Goal: Task Accomplishment & Management: Use online tool/utility

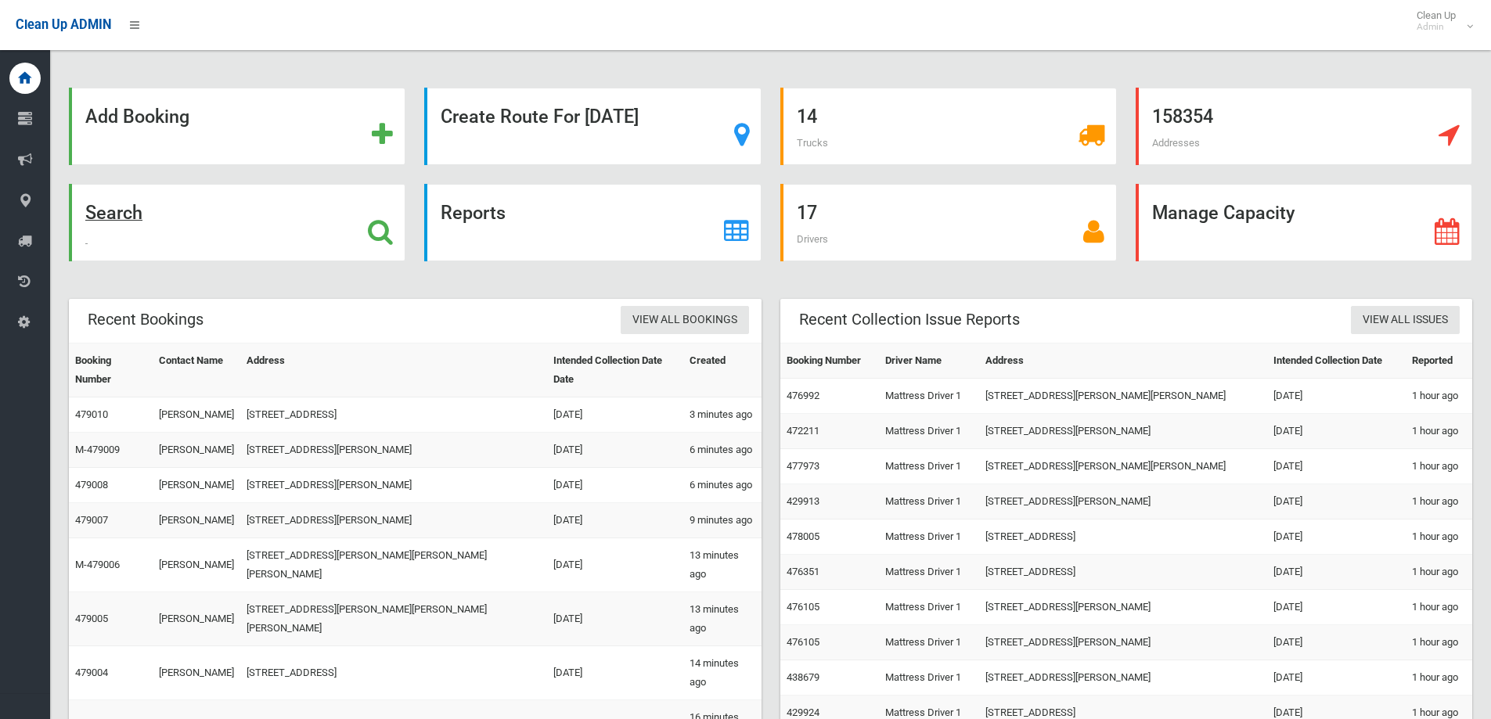
click at [254, 232] on div "Search" at bounding box center [237, 223] width 337 height 78
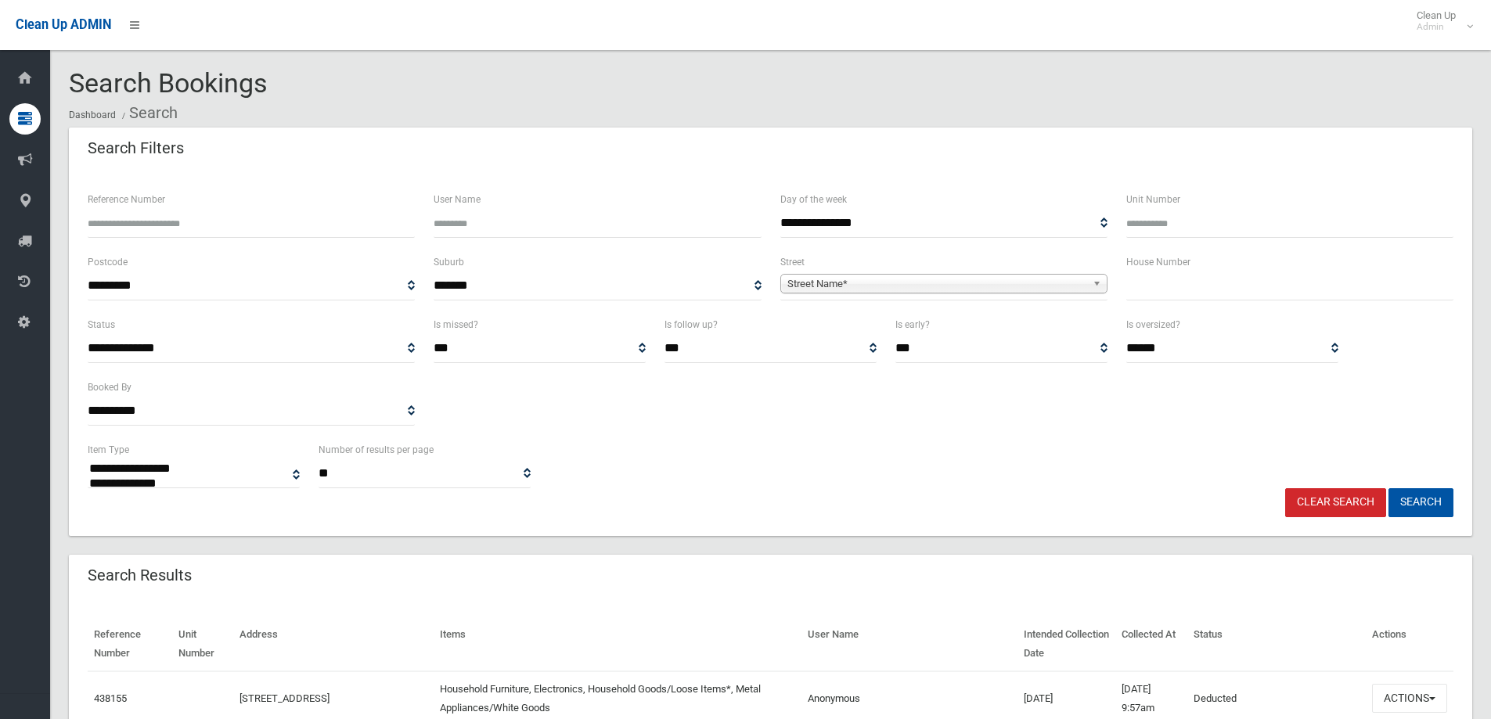
select select
click at [1152, 283] on input "text" at bounding box center [1289, 286] width 327 height 29
type input "*"
click at [1025, 277] on span "Street Name*" at bounding box center [937, 284] width 299 height 19
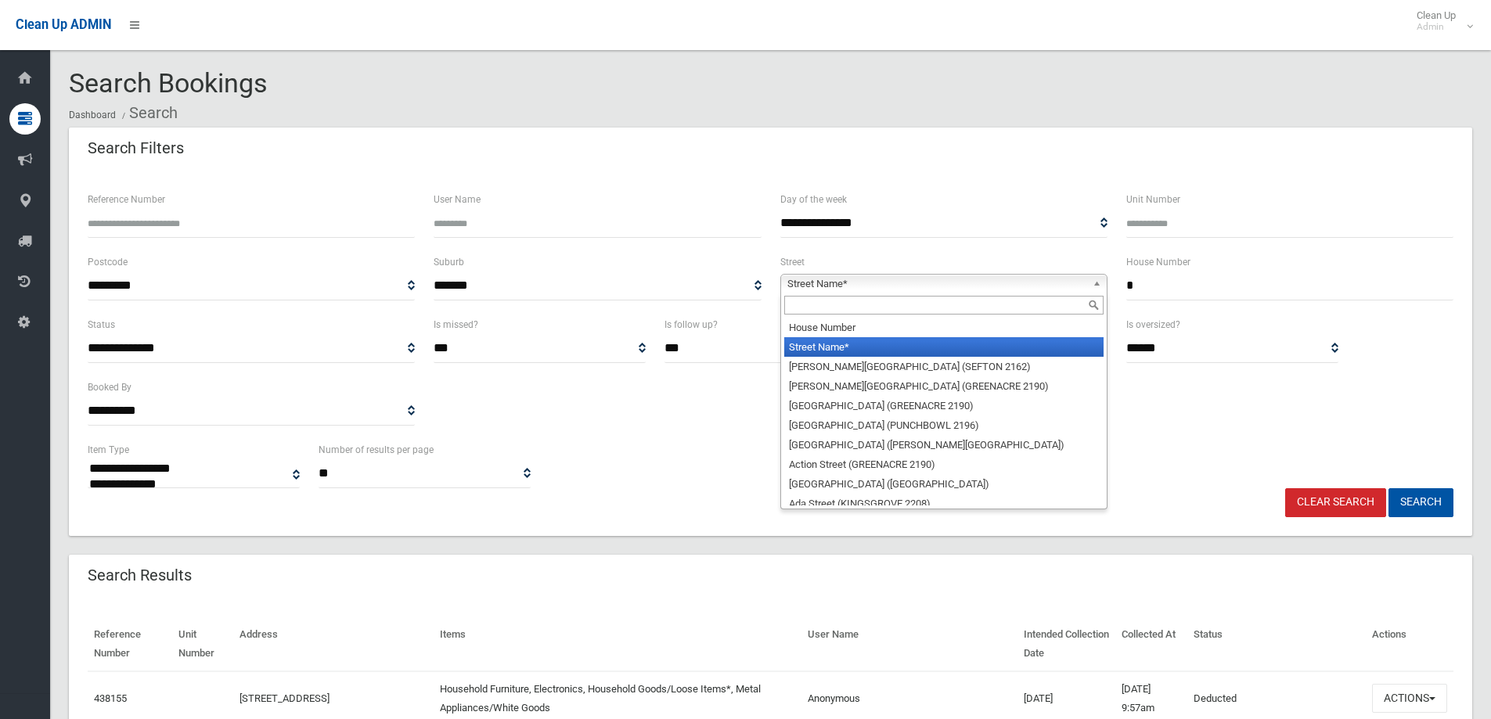
click at [843, 312] on input "text" at bounding box center [943, 305] width 319 height 19
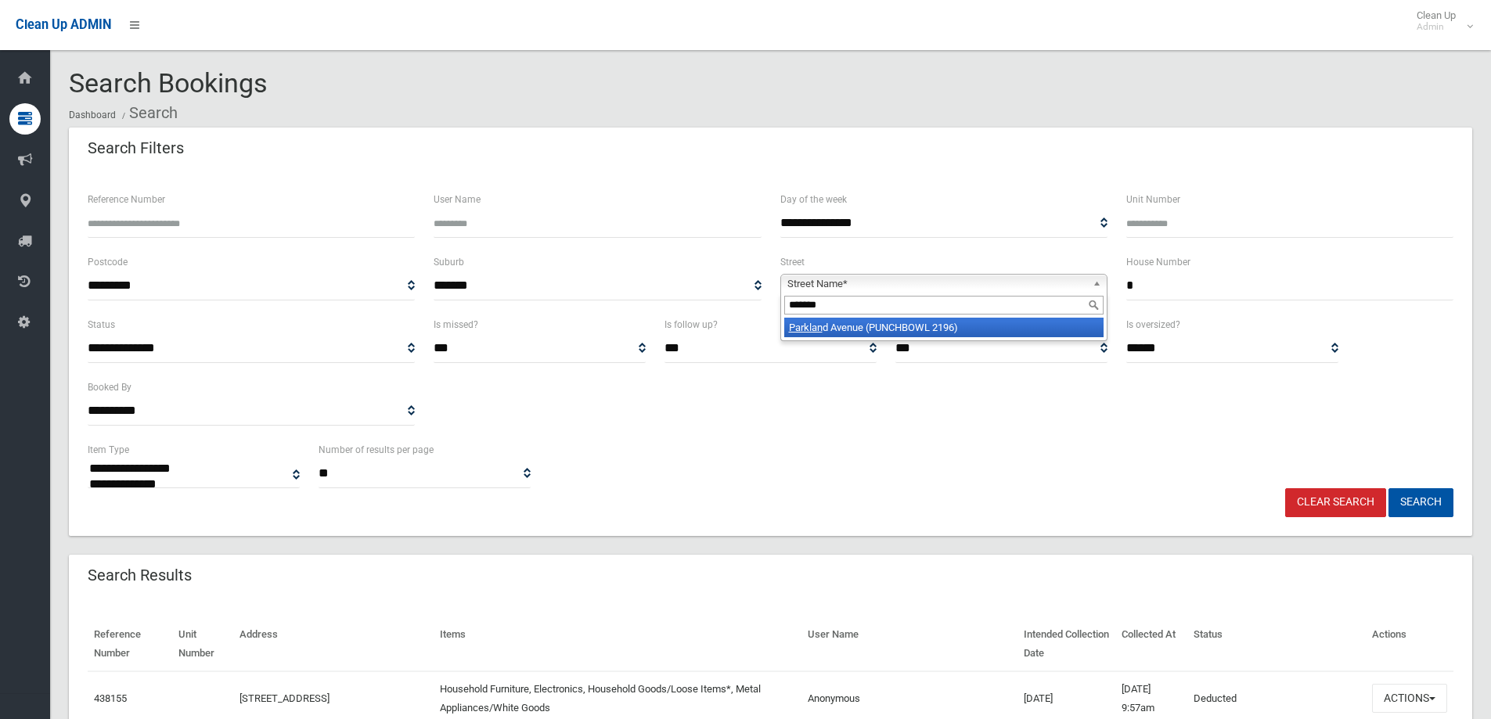
type input "*******"
click at [946, 323] on li "[GEOGRAPHIC_DATA] (PUNCHBOWL 2196)" at bounding box center [943, 328] width 319 height 20
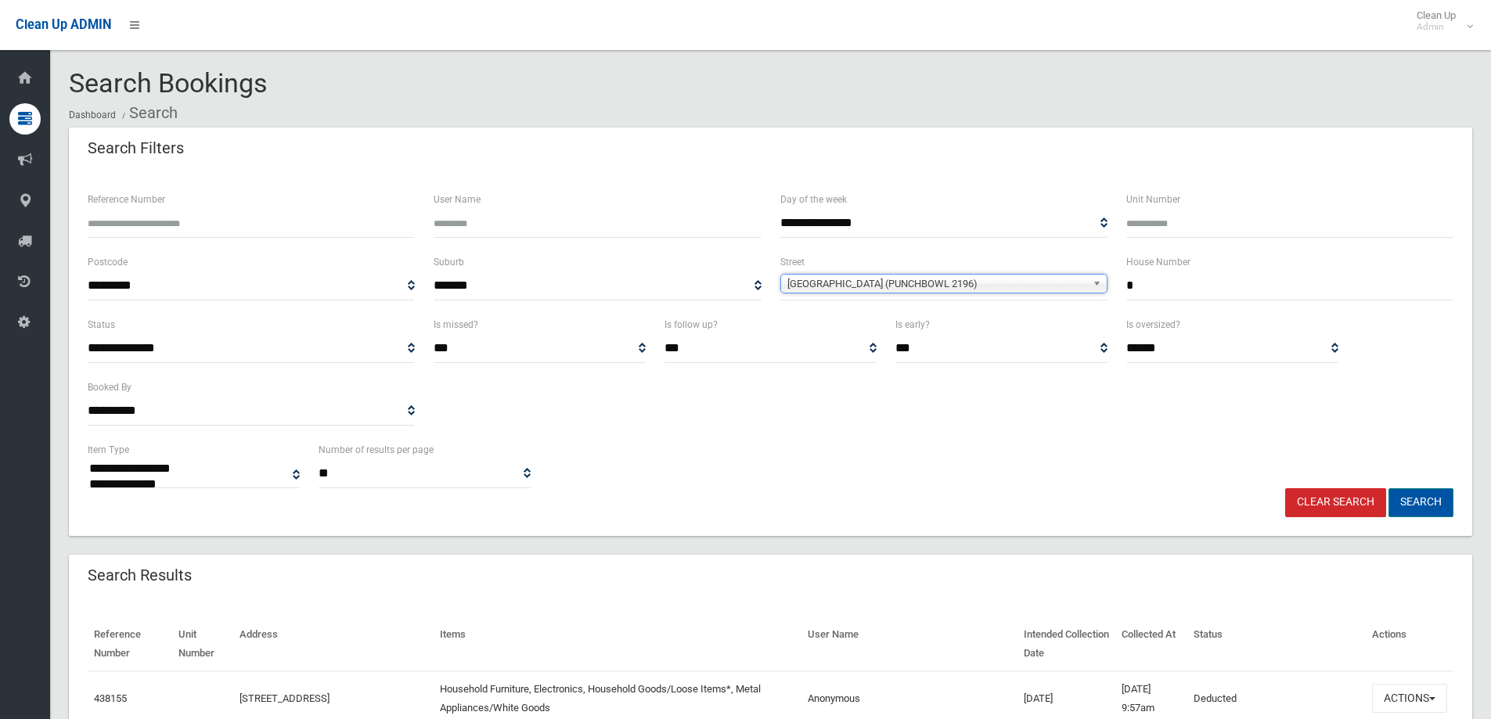
click at [1427, 497] on button "Search" at bounding box center [1421, 502] width 65 height 29
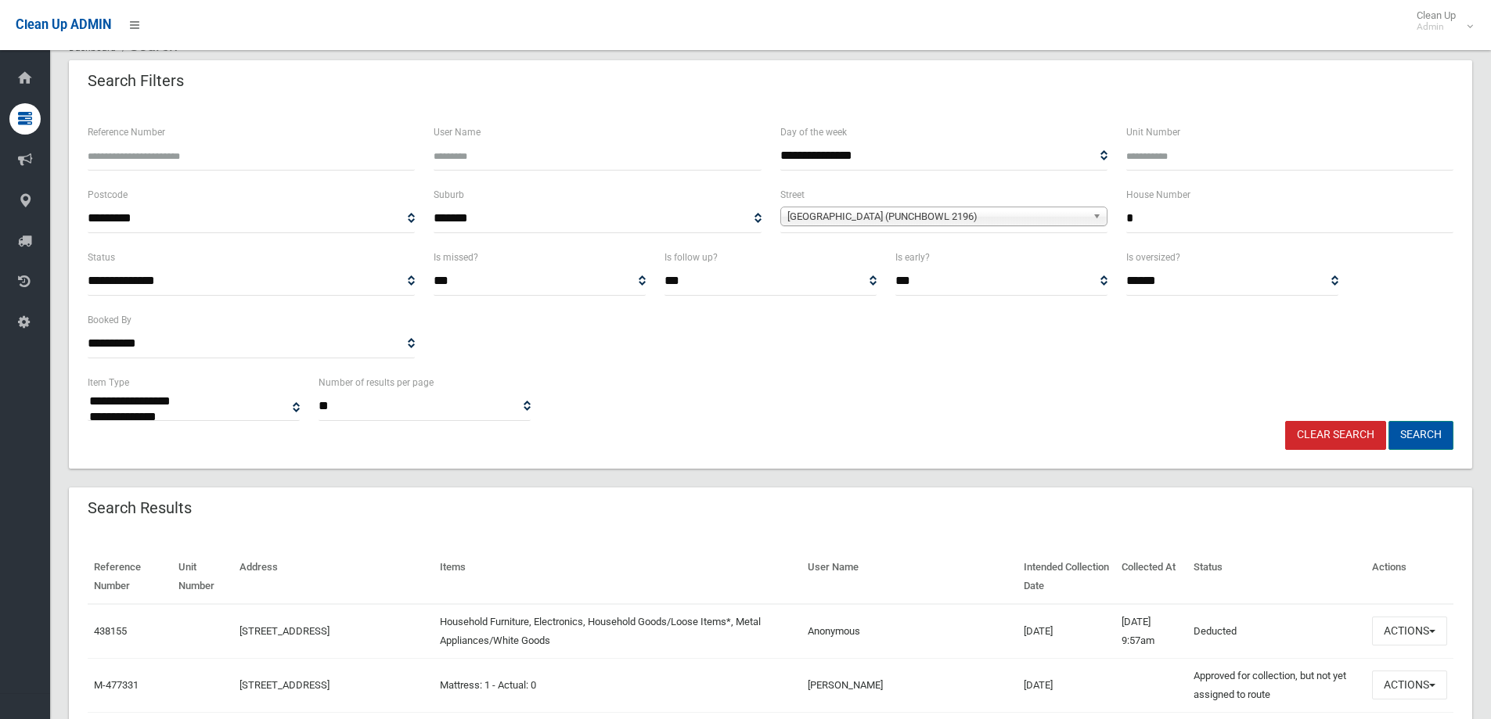
scroll to position [157, 0]
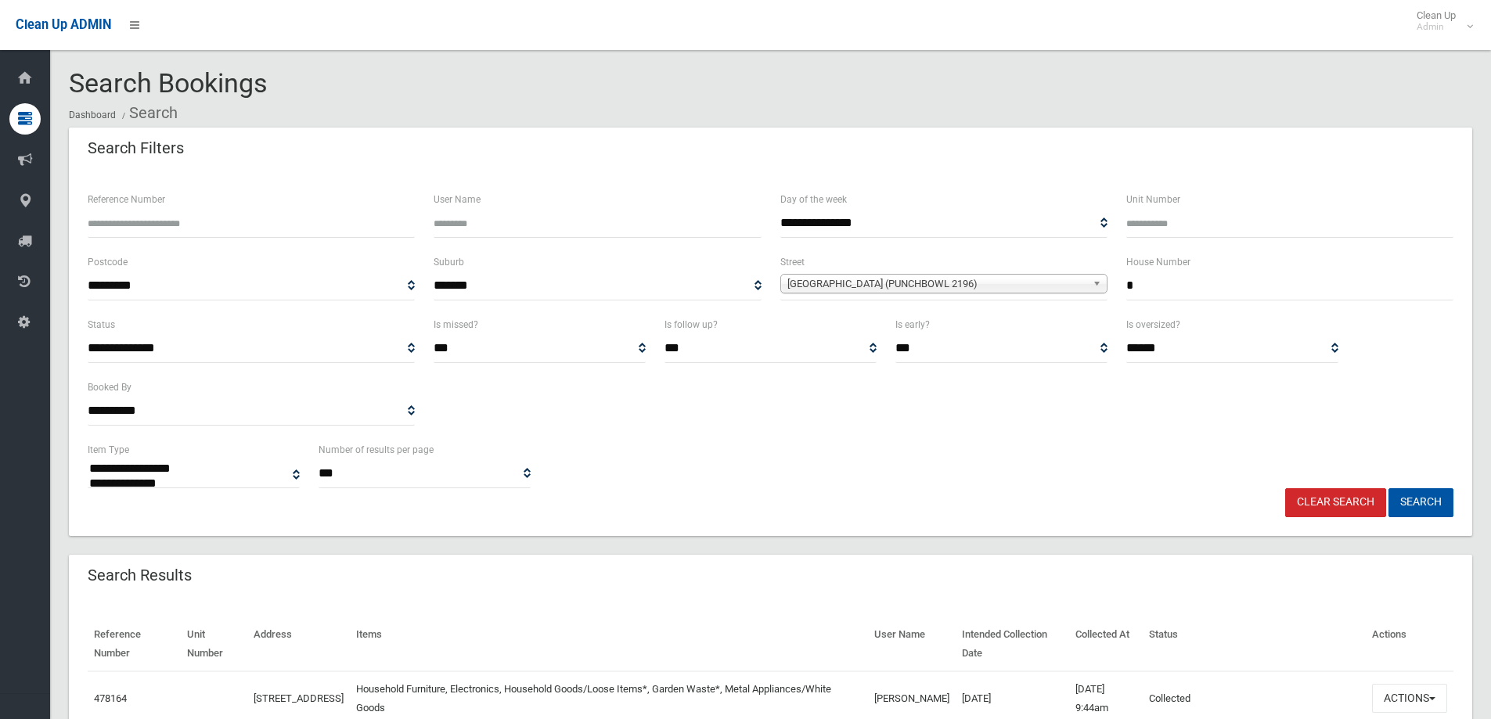
select select
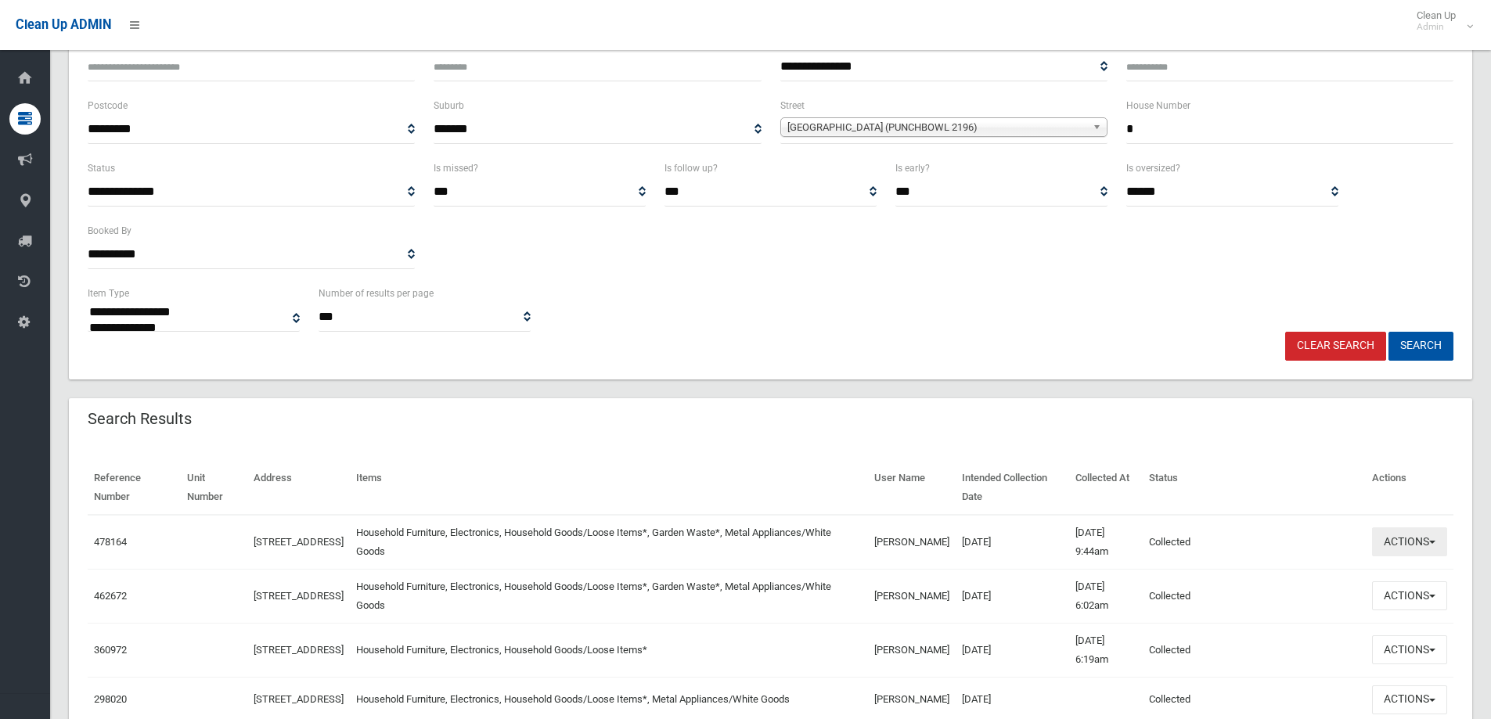
click at [1415, 550] on button "Actions" at bounding box center [1409, 542] width 75 height 29
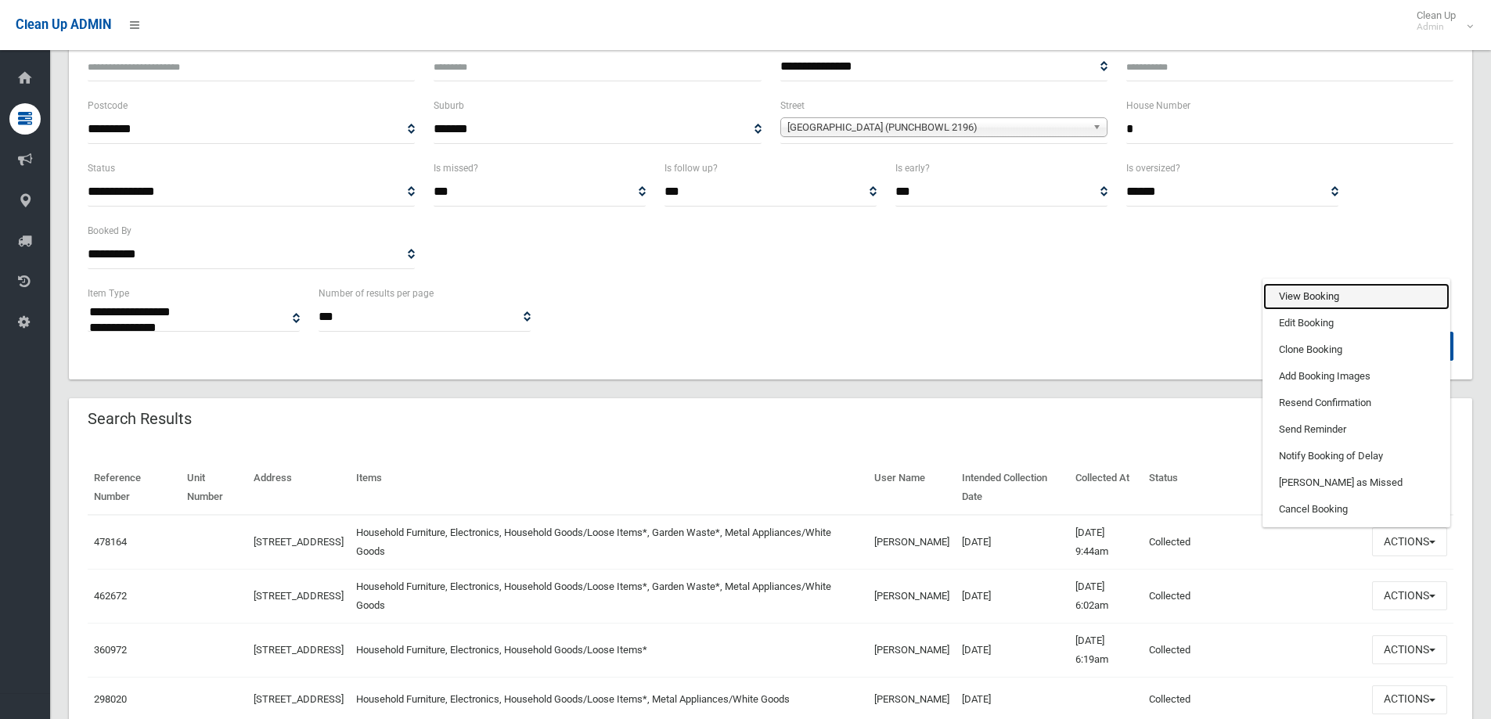
click at [1282, 286] on link "View Booking" at bounding box center [1356, 296] width 186 height 27
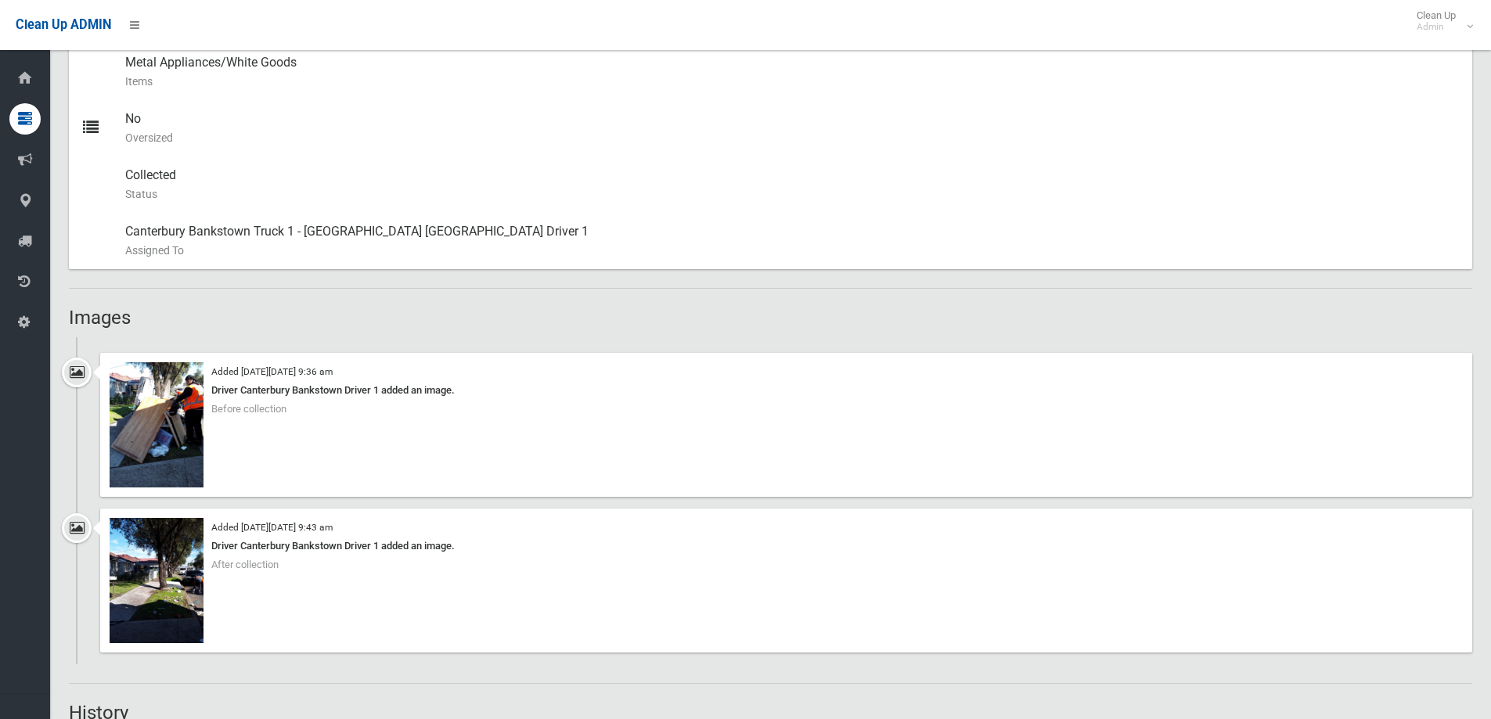
scroll to position [783, 0]
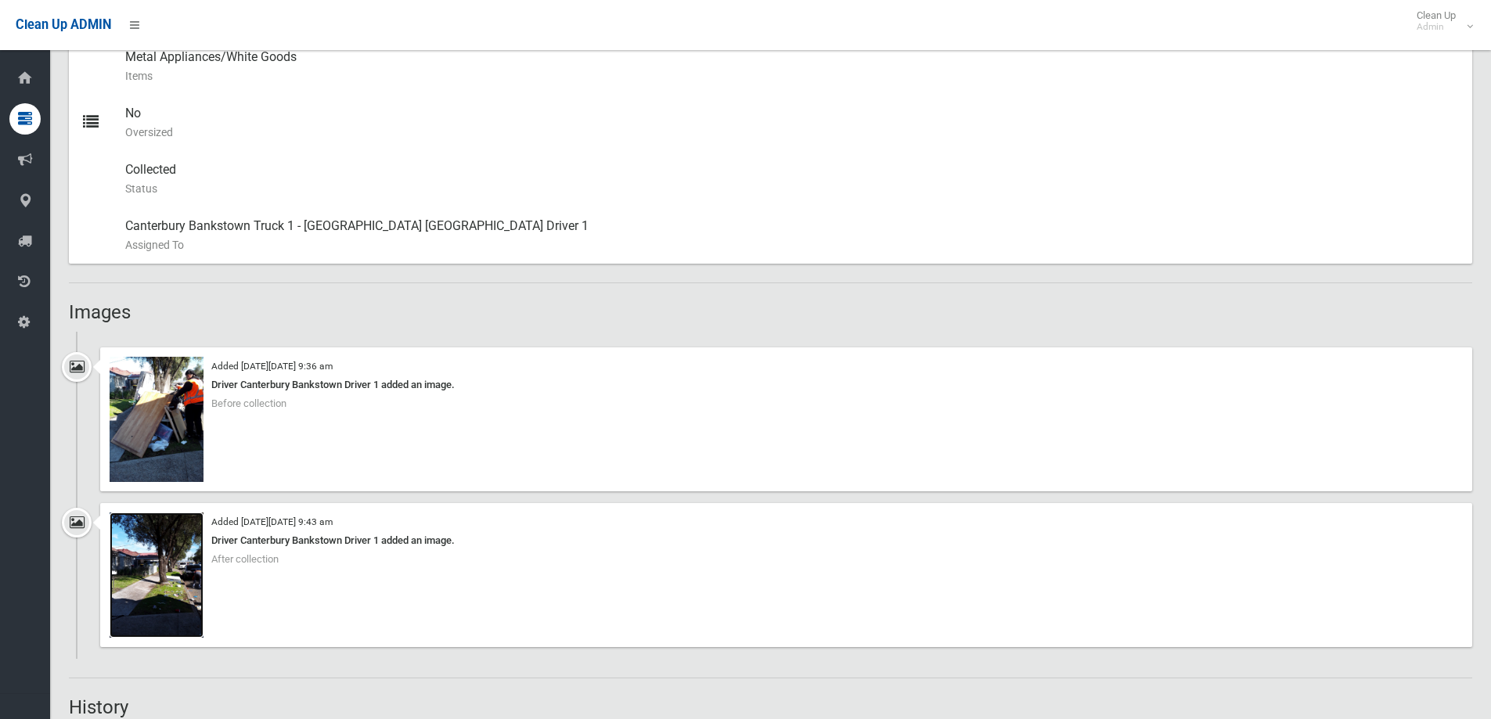
click at [190, 575] on img at bounding box center [157, 575] width 94 height 125
click at [149, 415] on img at bounding box center [157, 419] width 94 height 125
click at [188, 524] on img at bounding box center [157, 575] width 94 height 125
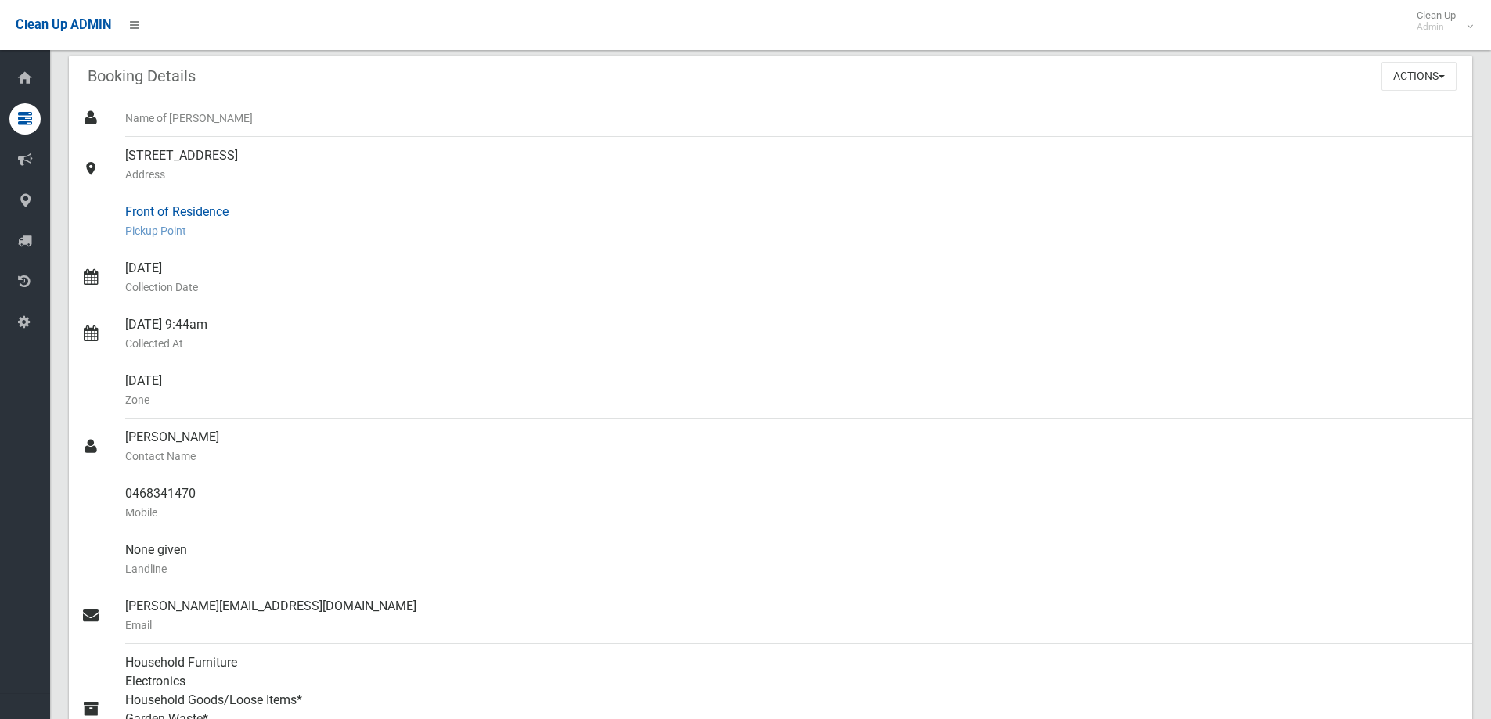
scroll to position [78, 0]
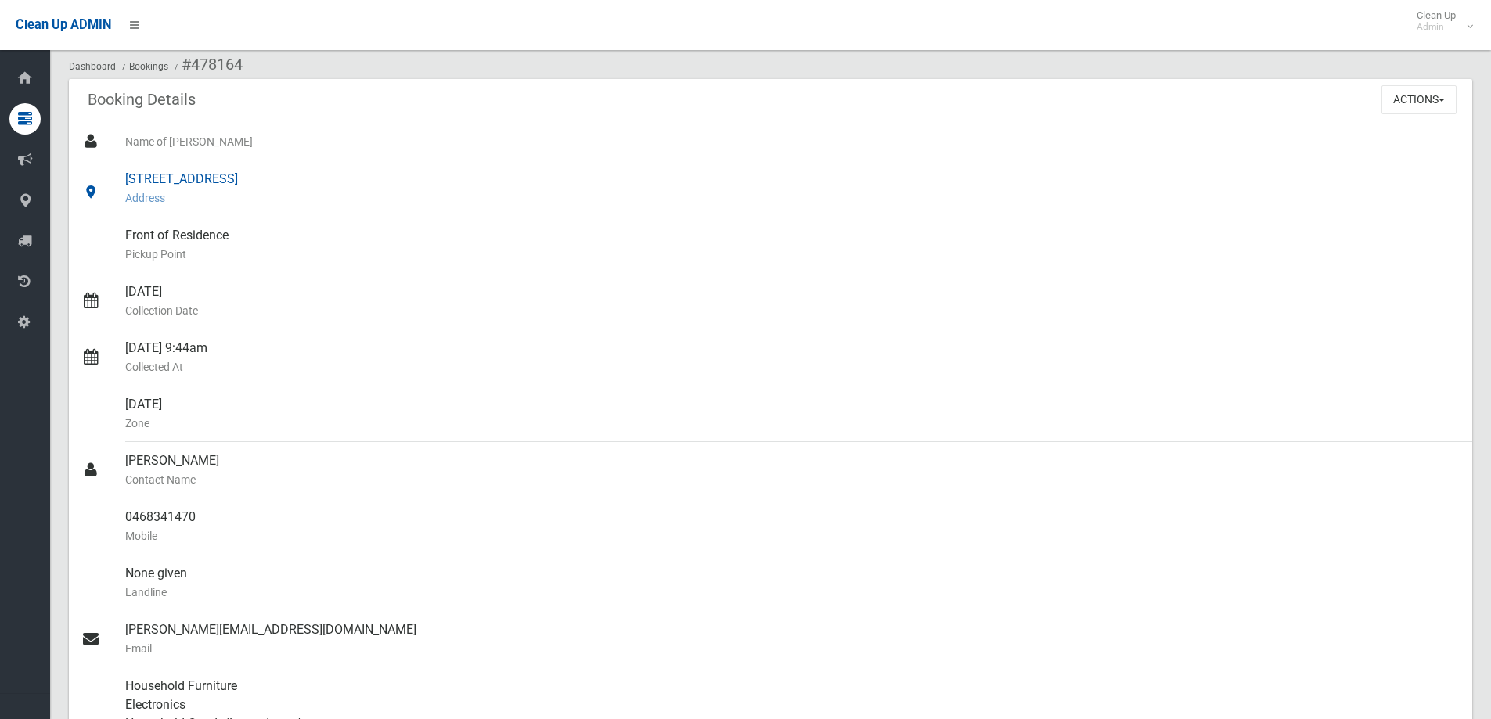
drag, startPoint x: 380, startPoint y: 173, endPoint x: 122, endPoint y: 174, distance: 258.3
click at [122, 174] on link "4 Parkland Avenue, PUNCHBOWL NSW 2196 Address" at bounding box center [771, 188] width 1404 height 56
copy link "4 Parkland Avenue, PUNCHBOWL NSW 2196"
